Goal: Task Accomplishment & Management: Complete application form

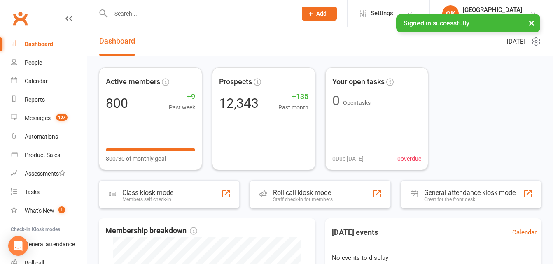
click at [144, 15] on input "text" at bounding box center [199, 14] width 183 height 12
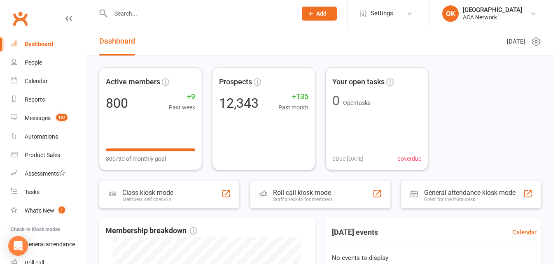
click at [322, 18] on button "Add" at bounding box center [319, 14] width 35 height 14
click at [138, 14] on input "text" at bounding box center [199, 14] width 183 height 12
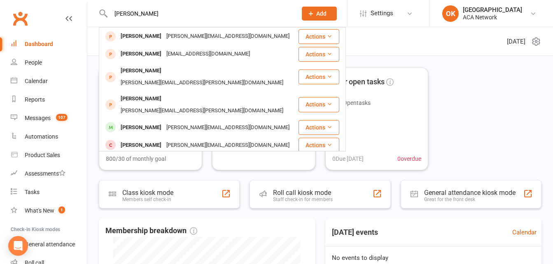
type input "[PERSON_NAME]"
click at [314, 14] on icon at bounding box center [310, 13] width 7 height 7
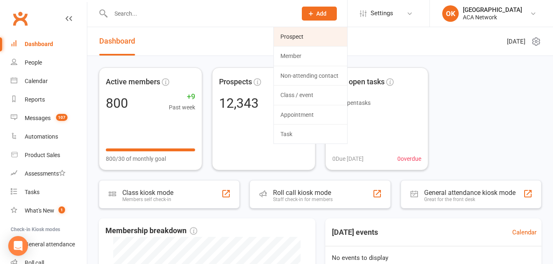
click at [292, 34] on link "Prospect" at bounding box center [310, 36] width 73 height 19
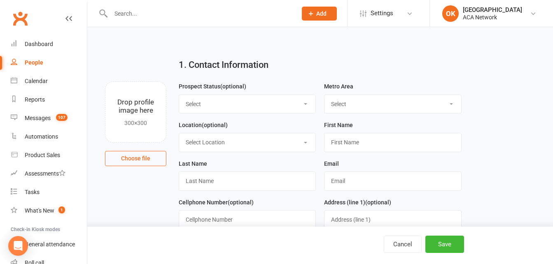
click at [277, 105] on select "Select Lead Guest Interview Not Interested" at bounding box center [247, 104] width 136 height 18
select select "Guest"
click at [179, 95] on select "Select Lead Guest Interview Not Interested" at bounding box center [247, 104] width 136 height 18
click at [340, 103] on select "Select ACA AL-[GEOGRAPHIC_DATA] [GEOGRAPHIC_DATA]-Mobile [GEOGRAPHIC_DATA]-Ft. …" at bounding box center [392, 104] width 136 height 18
select select "MO-[US_STATE][GEOGRAPHIC_DATA]"
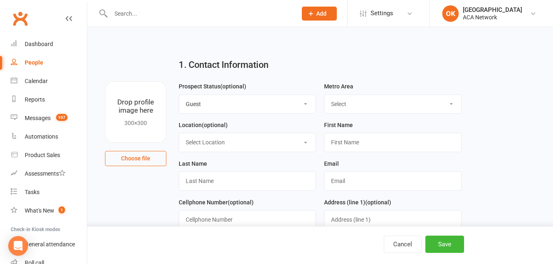
click at [324, 95] on select "Select ACA AL-[GEOGRAPHIC_DATA] [GEOGRAPHIC_DATA]-Mobile [GEOGRAPHIC_DATA]-Ft. …" at bounding box center [392, 104] width 136 height 18
click at [217, 147] on select "Select Location ACA Global Business Club ACA Rookie Club [GEOGRAPHIC_DATA], [GE…" at bounding box center [247, 142] width 136 height 18
select select "14"
click at [179, 134] on select "Select Location ACA Global Business Club ACA Rookie Club [GEOGRAPHIC_DATA], [GE…" at bounding box center [247, 142] width 136 height 18
click at [331, 139] on input "text" at bounding box center [392, 142] width 137 height 19
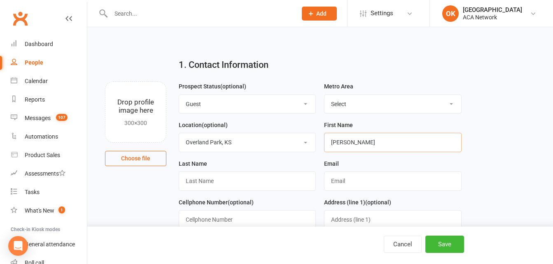
type input "[PERSON_NAME]"
click at [209, 181] on input "text" at bounding box center [247, 181] width 137 height 19
type input "e"
type input "Eksinar"
click at [335, 185] on input "text" at bounding box center [392, 181] width 137 height 19
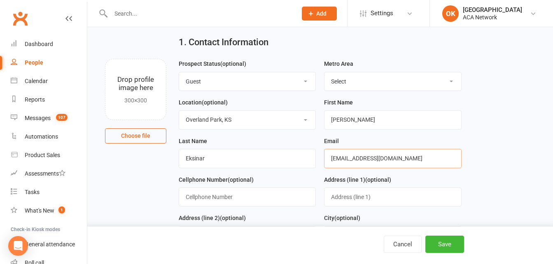
scroll to position [41, 0]
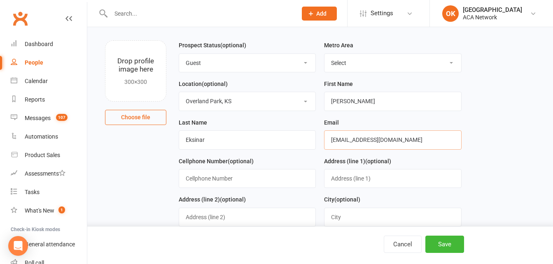
type input "[EMAIL_ADDRESS][DOMAIN_NAME]"
click at [209, 186] on input "text" at bounding box center [247, 178] width 137 height 19
type input "[PHONE_NUMBER]"
click at [340, 178] on input "text" at bounding box center [392, 178] width 137 height 19
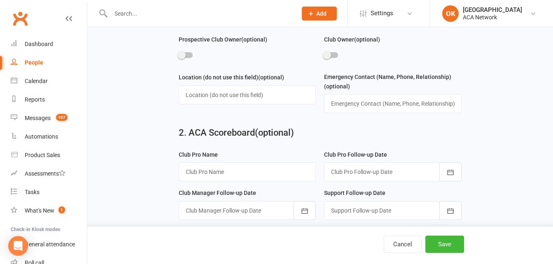
scroll to position [412, 0]
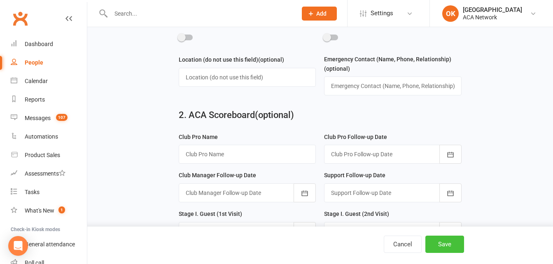
click at [443, 248] on button "Save" at bounding box center [444, 244] width 39 height 17
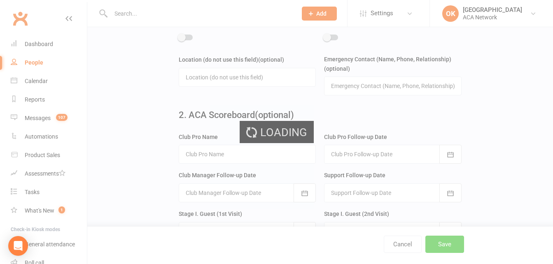
scroll to position [0, 0]
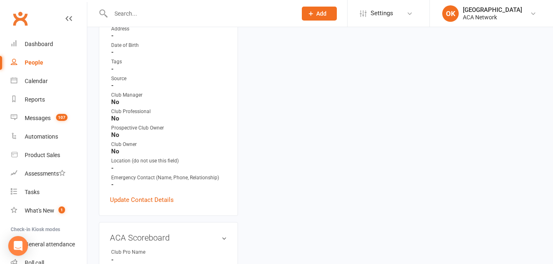
scroll to position [247, 0]
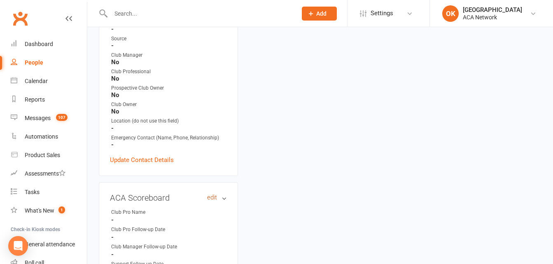
click at [210, 194] on link "edit" at bounding box center [212, 197] width 10 height 7
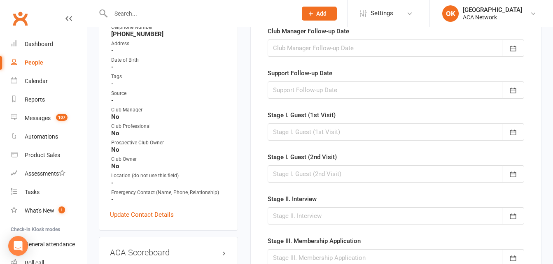
scroll to position [57, 0]
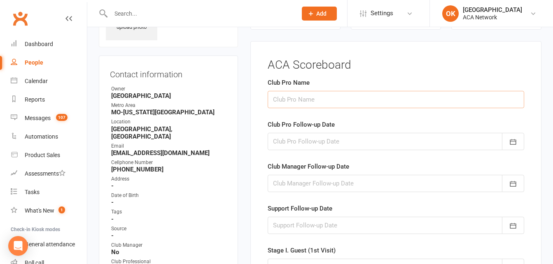
click at [293, 104] on input "text" at bounding box center [396, 99] width 256 height 17
type input "[PERSON_NAME]"
click at [289, 138] on div at bounding box center [396, 141] width 256 height 17
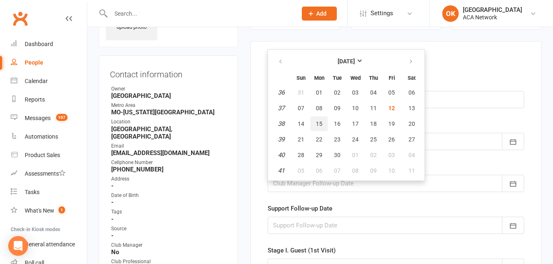
click at [318, 126] on span "15" at bounding box center [319, 124] width 7 height 7
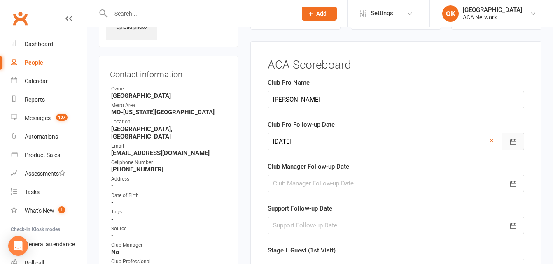
click at [510, 141] on icon "button" at bounding box center [513, 142] width 6 height 5
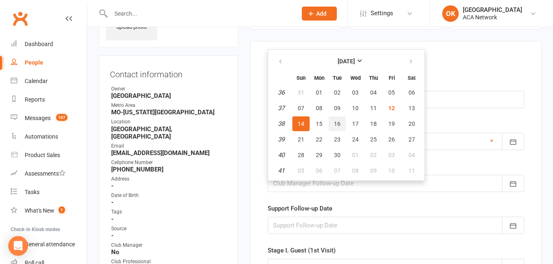
click at [339, 123] on span "16" at bounding box center [337, 124] width 7 height 7
type input "[DATE]"
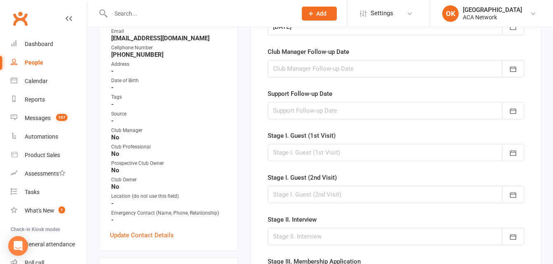
scroll to position [180, 0]
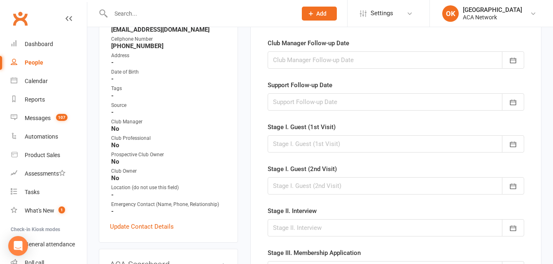
click at [289, 140] on div at bounding box center [396, 143] width 256 height 17
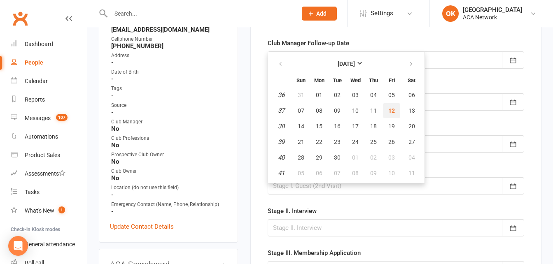
click at [392, 112] on span "12" at bounding box center [391, 110] width 7 height 7
type input "[DATE]"
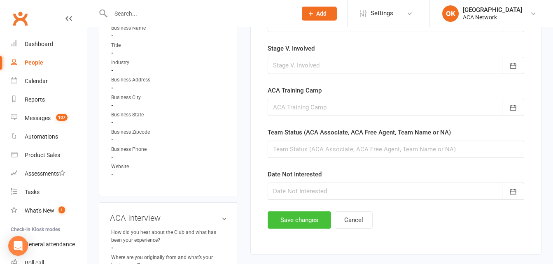
scroll to position [551, 0]
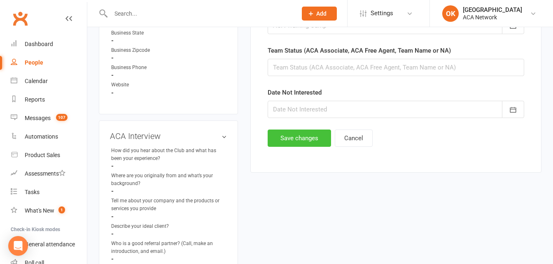
click at [311, 136] on button "Save changes" at bounding box center [299, 138] width 63 height 17
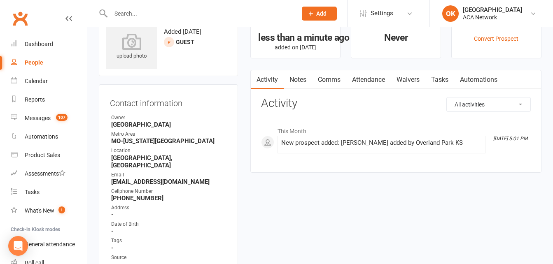
scroll to position [0, 0]
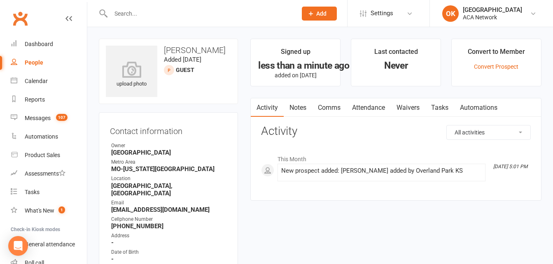
click at [300, 110] on link "Notes" at bounding box center [298, 107] width 28 height 19
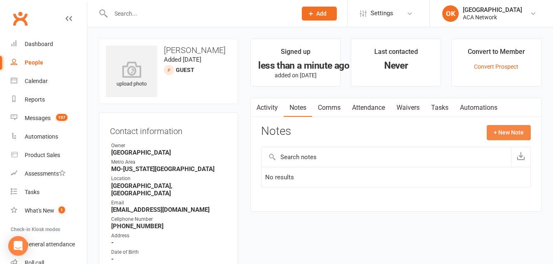
click at [497, 134] on button "+ New Note" at bounding box center [509, 132] width 44 height 15
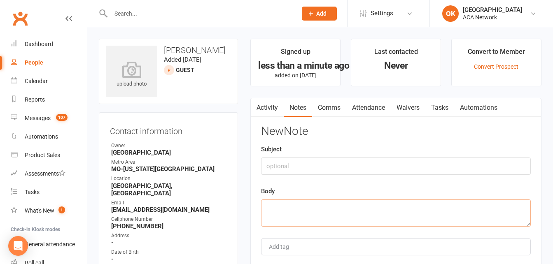
click at [273, 204] on textarea at bounding box center [396, 213] width 270 height 27
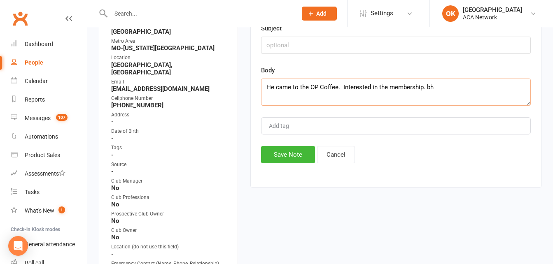
scroll to position [124, 0]
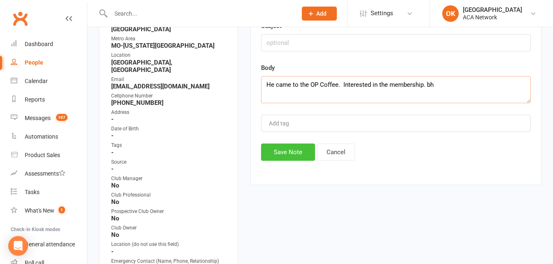
type textarea "He came to the OP Coffee. Interested in the membership. bh"
click at [287, 149] on button "Save Note" at bounding box center [288, 152] width 54 height 17
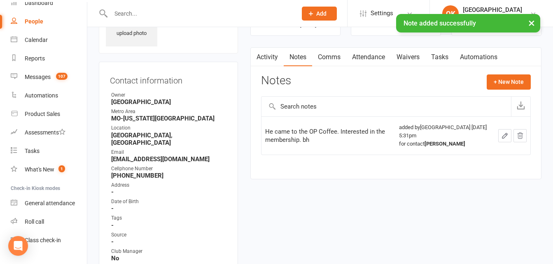
scroll to position [0, 0]
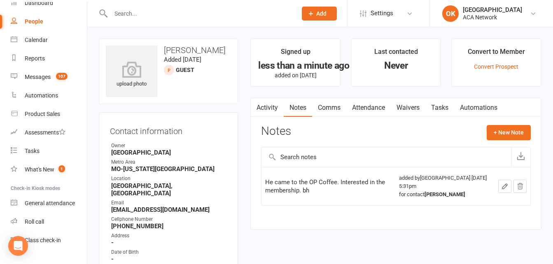
click at [315, 11] on button "Add" at bounding box center [319, 14] width 35 height 14
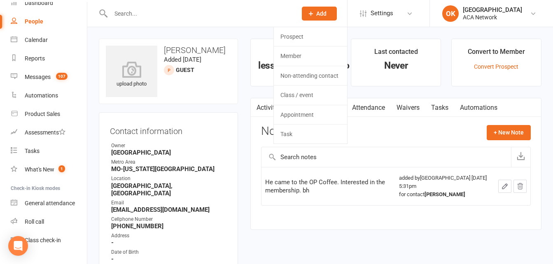
click at [123, 12] on input "text" at bounding box center [199, 14] width 183 height 12
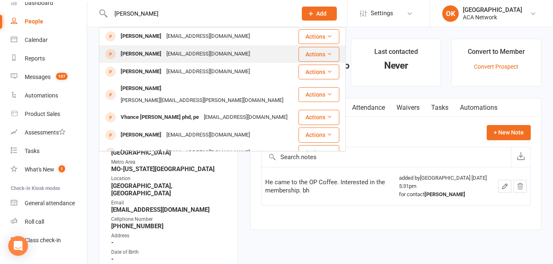
type input "[PERSON_NAME]"
click at [145, 57] on div "[PERSON_NAME]" at bounding box center [141, 54] width 46 height 12
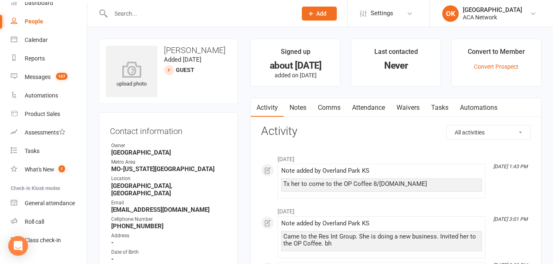
scroll to position [41, 0]
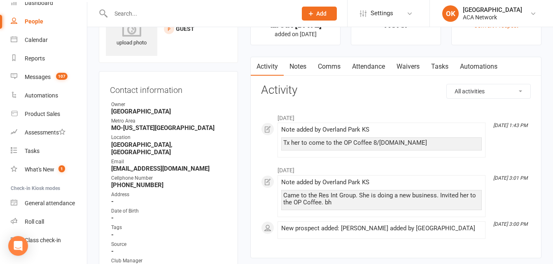
click at [297, 67] on link "Notes" at bounding box center [298, 66] width 28 height 19
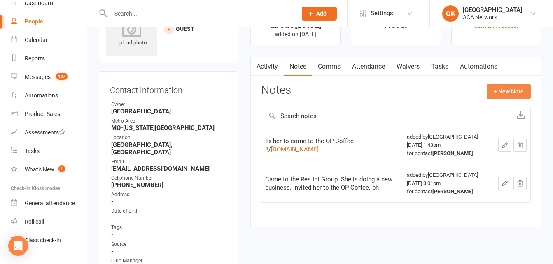
click at [503, 92] on button "+ New Note" at bounding box center [509, 91] width 44 height 15
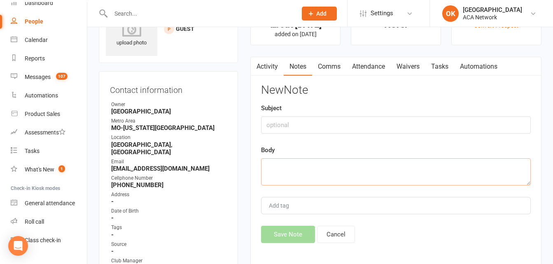
click at [278, 159] on textarea at bounding box center [396, 172] width 270 height 27
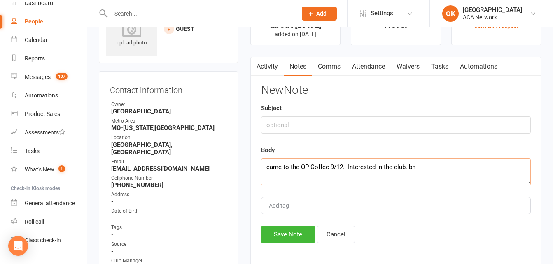
type textarea "came to the OP Coffee 9/12. Interested in the club. bh"
click at [294, 228] on button "Save Note" at bounding box center [288, 234] width 54 height 17
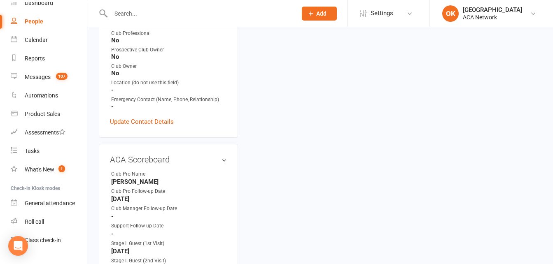
scroll to position [288, 0]
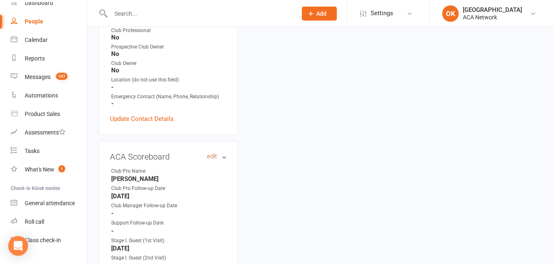
click at [215, 153] on link "edit" at bounding box center [212, 156] width 10 height 7
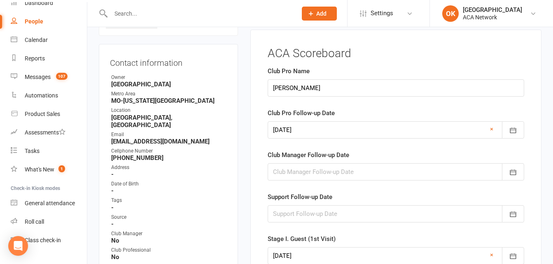
scroll to position [57, 0]
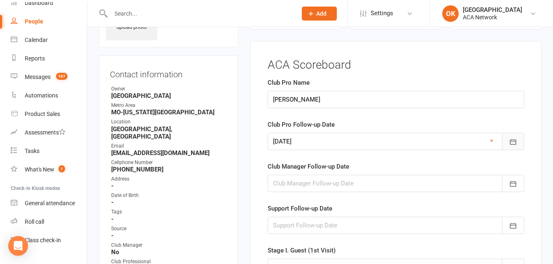
click at [514, 142] on icon "button" at bounding box center [513, 142] width 6 height 5
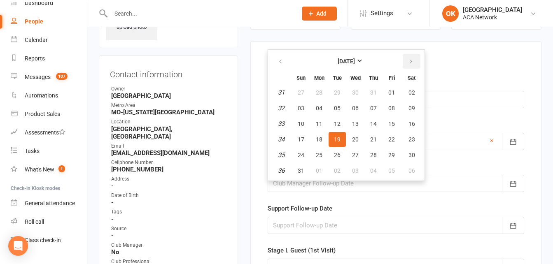
drag, startPoint x: 407, startPoint y: 60, endPoint x: 410, endPoint y: 54, distance: 6.3
click at [408, 57] on button "button" at bounding box center [412, 61] width 18 height 15
drag, startPoint x: 337, startPoint y: 126, endPoint x: 331, endPoint y: 116, distance: 11.7
click at [336, 115] on tbody "36 31 01 02 03 04 05 06 37 07 08 09 10 11 12 13 38 14 15 16 17 18 19 20 39 21 2…" at bounding box center [346, 131] width 152 height 93
click at [335, 124] on span "16" at bounding box center [337, 124] width 7 height 7
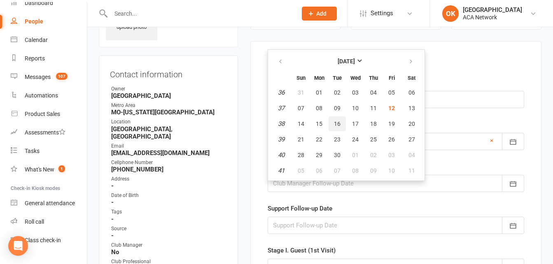
type input "[DATE]"
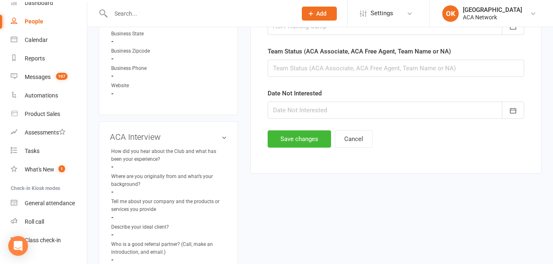
scroll to position [551, 0]
click at [308, 138] on button "Save changes" at bounding box center [299, 138] width 63 height 17
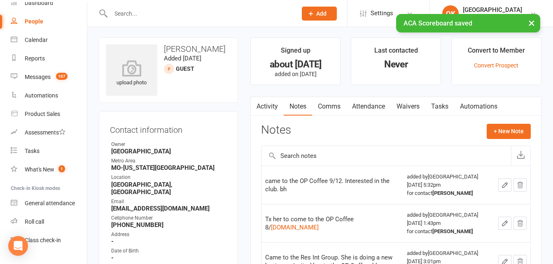
scroll to position [0, 0]
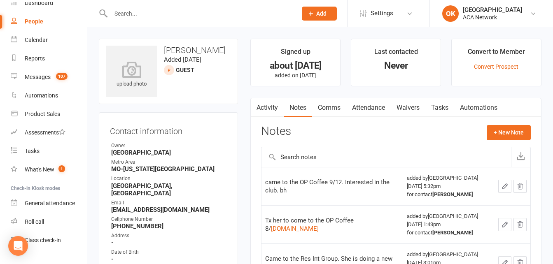
drag, startPoint x: 138, startPoint y: 16, endPoint x: 138, endPoint y: 21, distance: 5.8
click at [138, 21] on div at bounding box center [195, 13] width 192 height 27
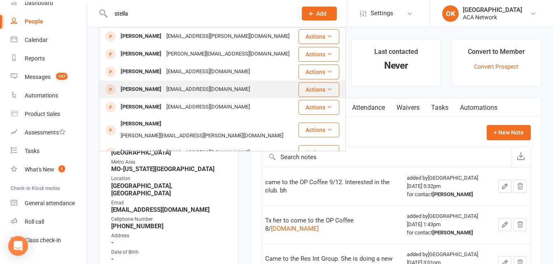
type input "stella"
click at [128, 86] on div "[PERSON_NAME]" at bounding box center [141, 90] width 46 height 12
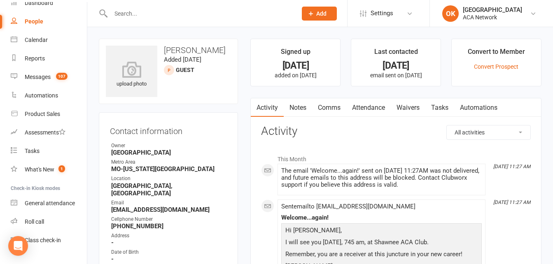
click at [305, 109] on link "Notes" at bounding box center [298, 107] width 28 height 19
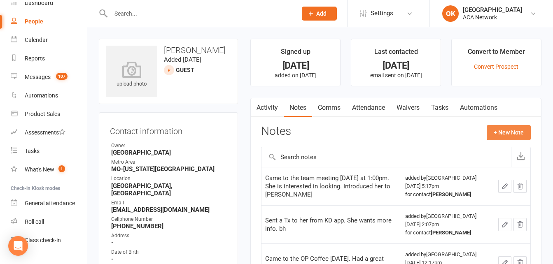
click at [501, 126] on button "+ New Note" at bounding box center [509, 132] width 44 height 15
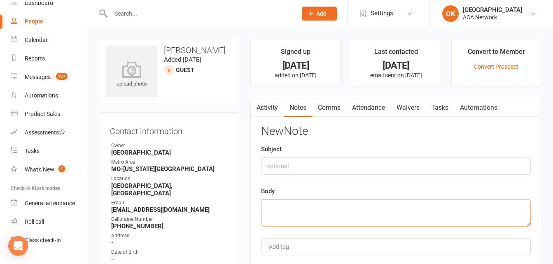
click at [277, 201] on textarea at bounding box center [396, 213] width 270 height 27
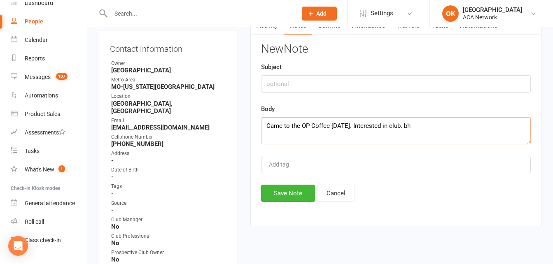
scroll to position [165, 0]
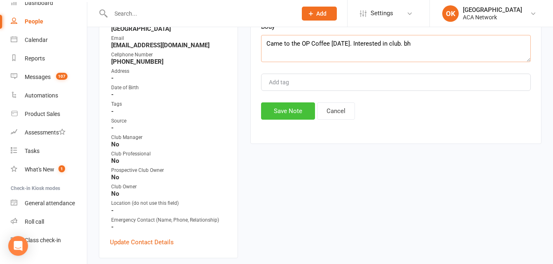
type textarea "Came to the OP Coffee [DATE]. Interested in club. bh"
click at [286, 106] on button "Save Note" at bounding box center [288, 111] width 54 height 17
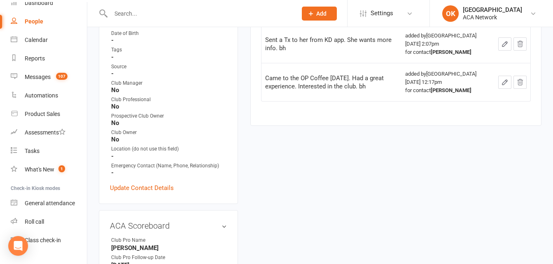
scroll to position [206, 0]
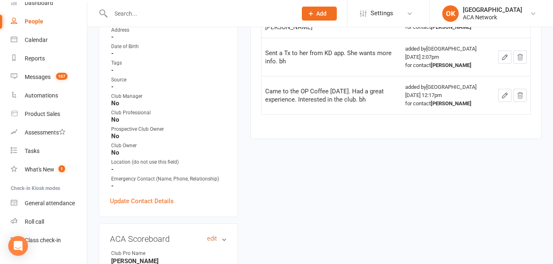
click at [211, 235] on link "edit" at bounding box center [212, 238] width 10 height 7
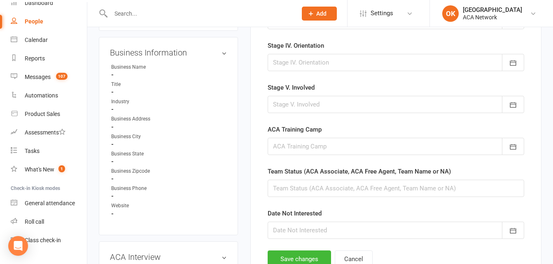
scroll to position [510, 0]
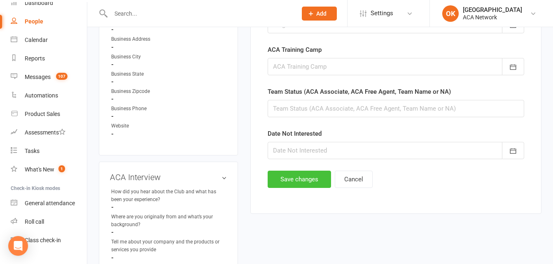
click at [291, 179] on button "Save changes" at bounding box center [299, 179] width 63 height 17
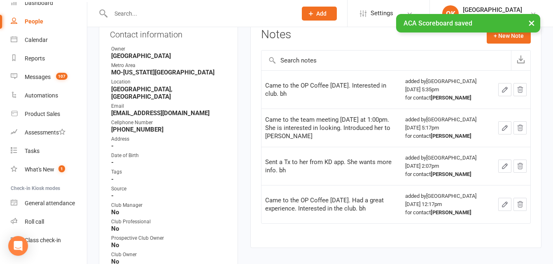
scroll to position [0, 0]
